Goal: Learn about a topic

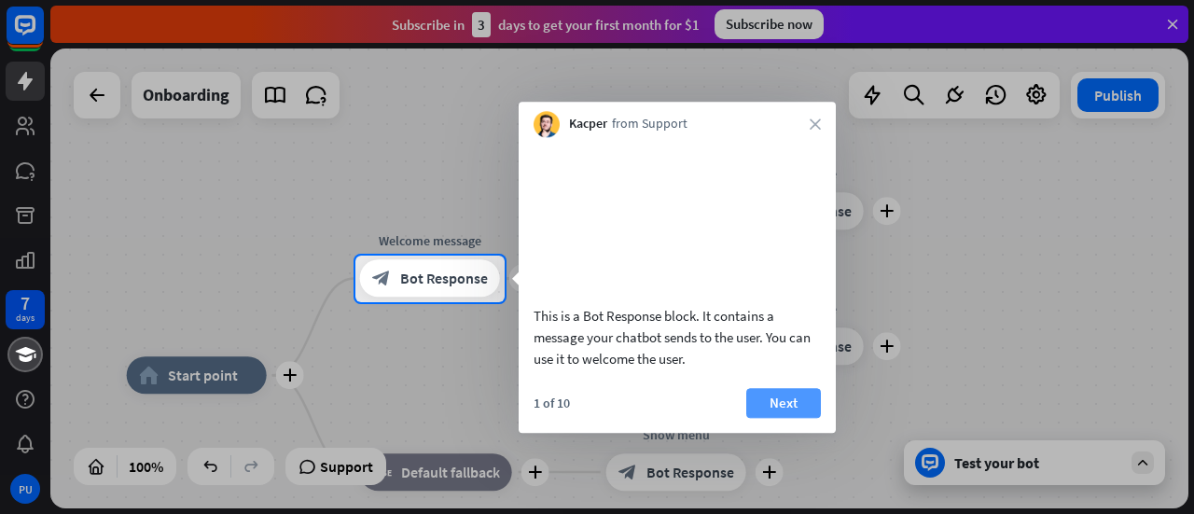
click at [780, 418] on button "Next" at bounding box center [783, 403] width 75 height 30
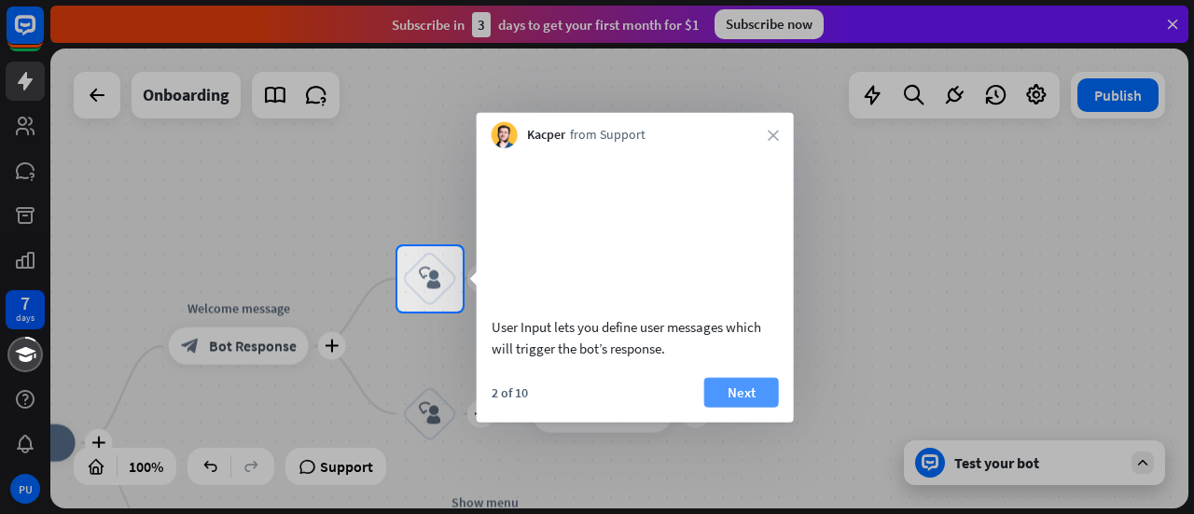
click at [752, 407] on button "Next" at bounding box center [741, 392] width 75 height 30
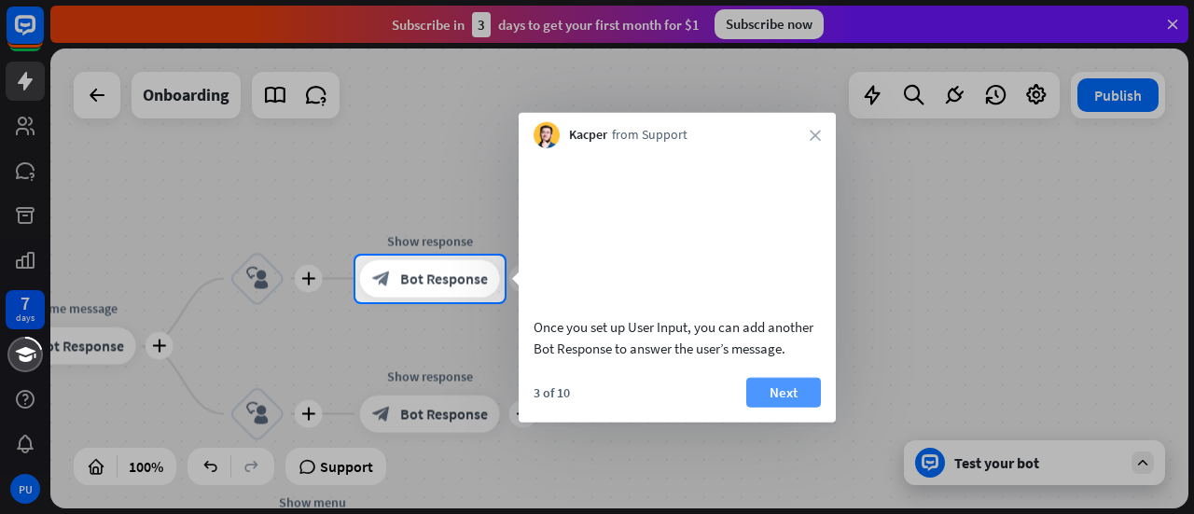
click at [785, 407] on button "Next" at bounding box center [783, 392] width 75 height 30
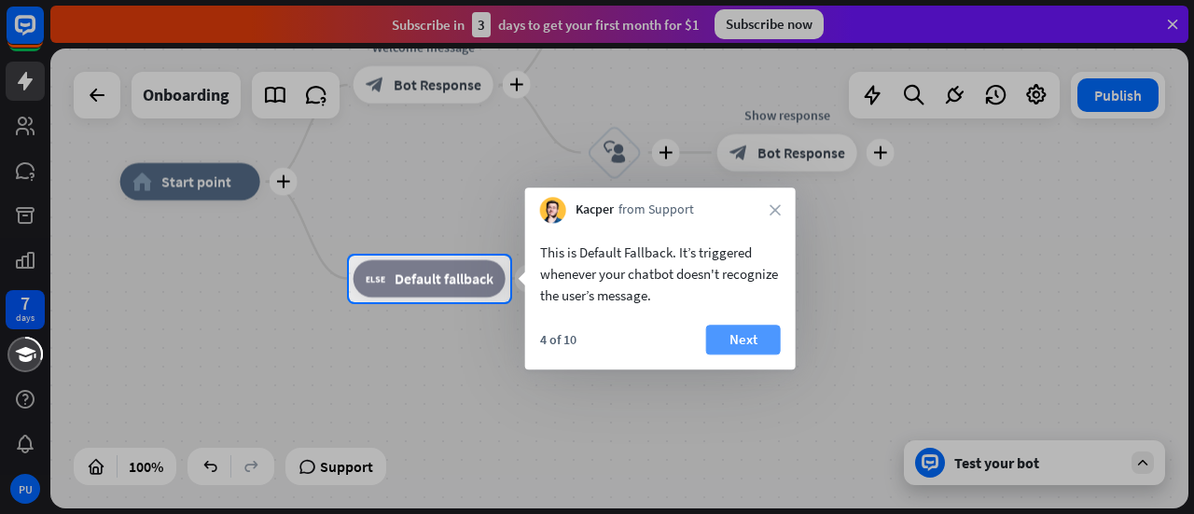
click at [753, 346] on button "Next" at bounding box center [743, 340] width 75 height 30
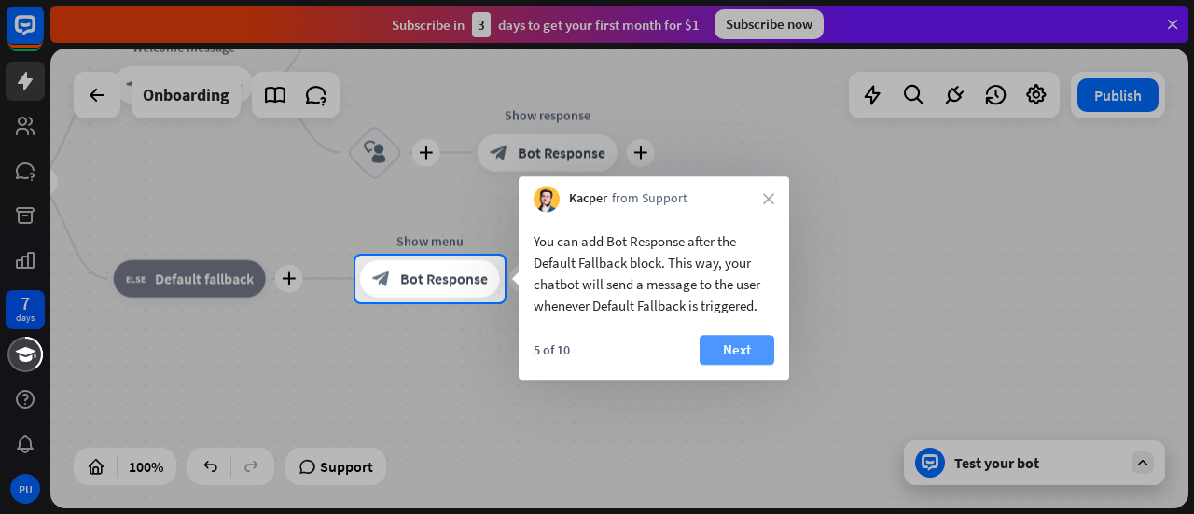
click at [751, 346] on button "Next" at bounding box center [737, 350] width 75 height 30
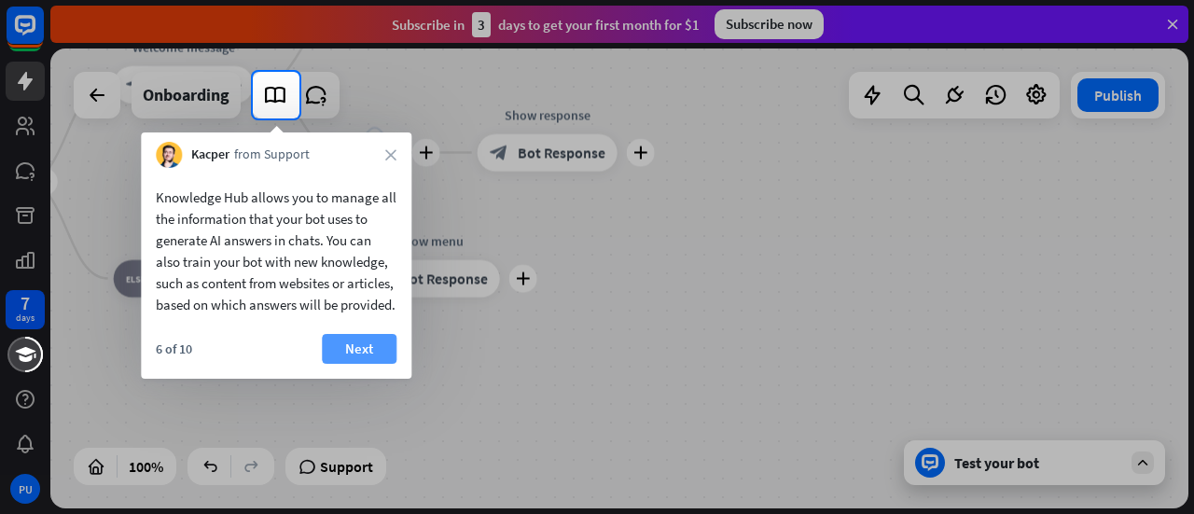
click at [366, 364] on button "Next" at bounding box center [359, 349] width 75 height 30
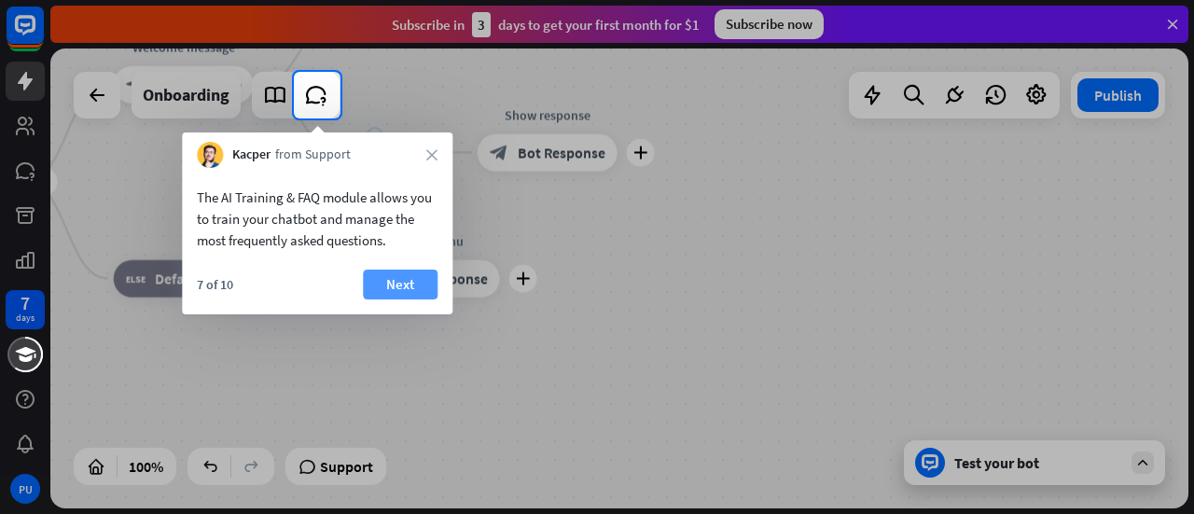
click at [393, 293] on button "Next" at bounding box center [400, 285] width 75 height 30
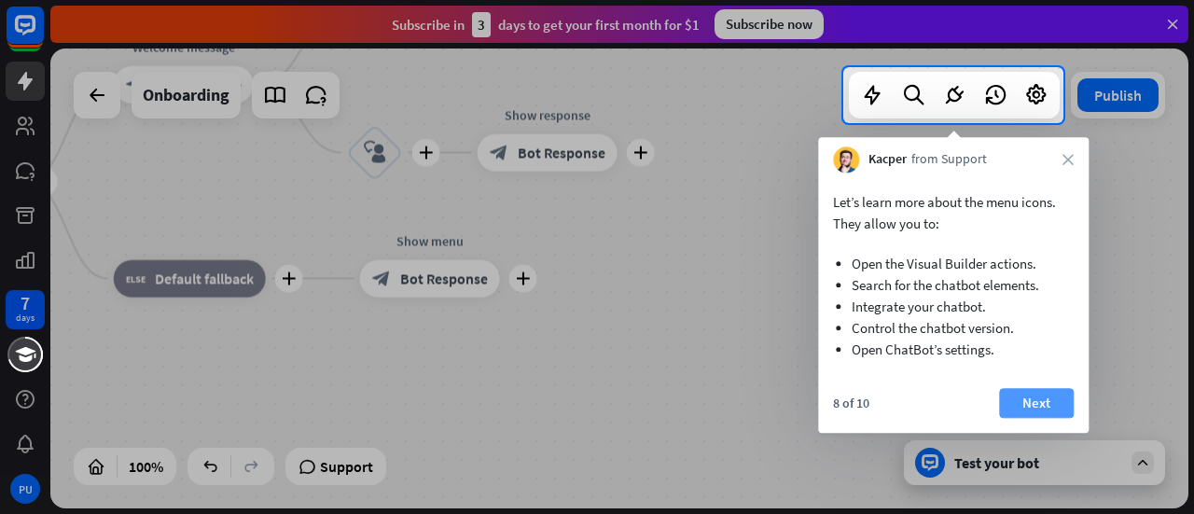
click at [1039, 410] on button "Next" at bounding box center [1036, 403] width 75 height 30
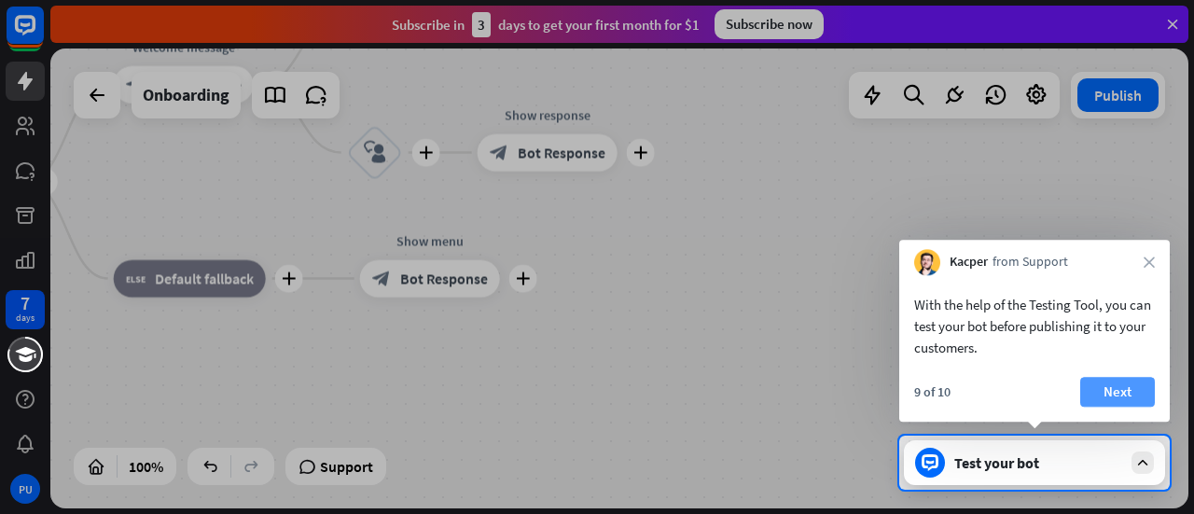
click at [1095, 390] on button "Next" at bounding box center [1117, 392] width 75 height 30
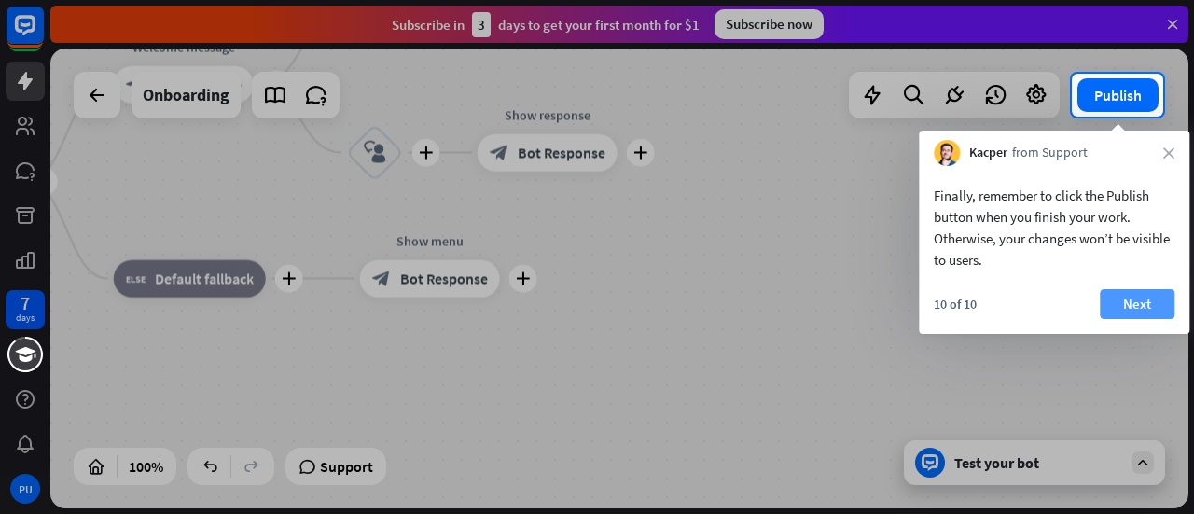
click at [1132, 307] on button "Next" at bounding box center [1137, 304] width 75 height 30
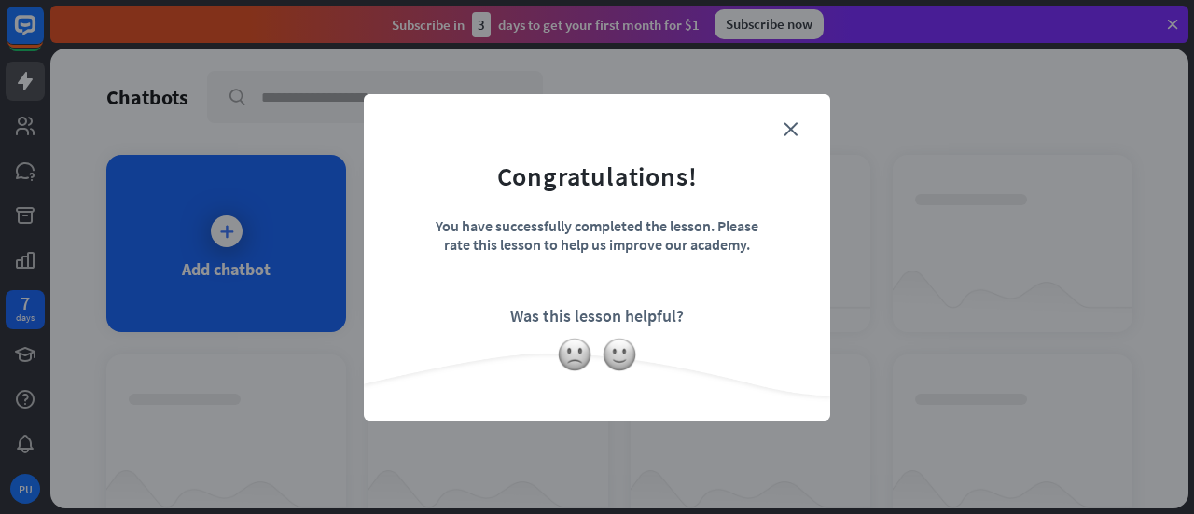
click at [799, 132] on form "Congratulations! You have successfully completed the lesson. Please rate this l…" at bounding box center [597, 229] width 420 height 223
click at [789, 125] on icon "close" at bounding box center [791, 129] width 14 height 14
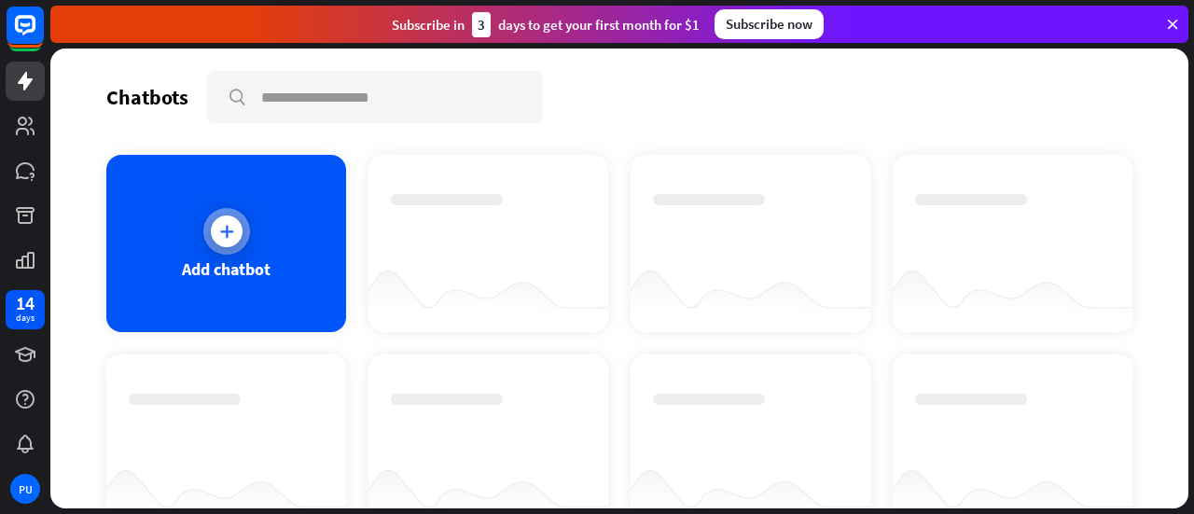
click at [224, 238] on icon at bounding box center [226, 231] width 19 height 19
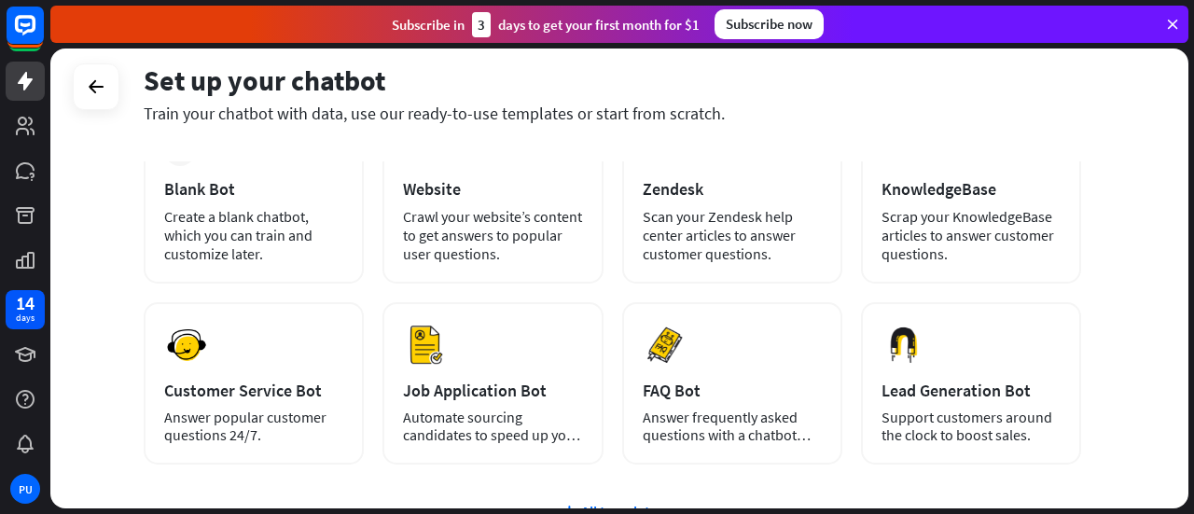
scroll to position [93, 0]
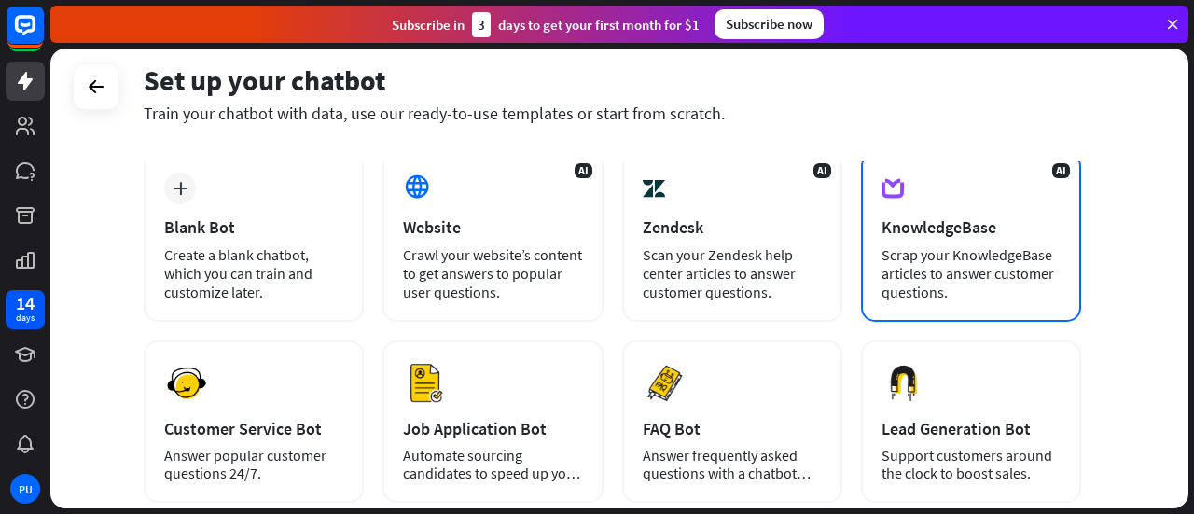
click at [951, 248] on div "Scrap your KnowledgeBase articles to answer customer questions." at bounding box center [971, 273] width 179 height 56
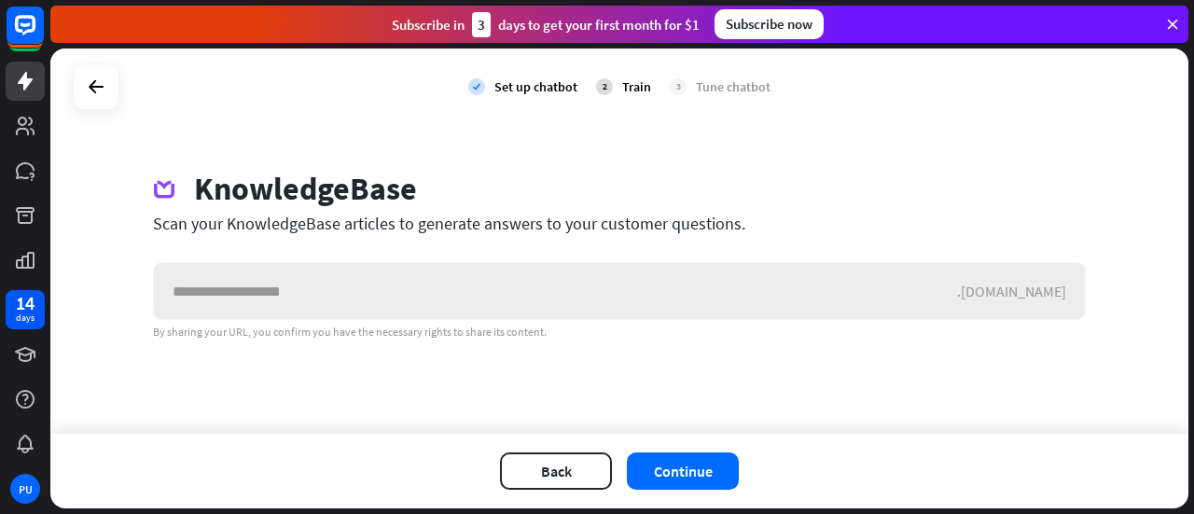
click at [214, 290] on input "text" at bounding box center [555, 291] width 803 height 56
click at [243, 289] on input "text" at bounding box center [555, 291] width 803 height 56
